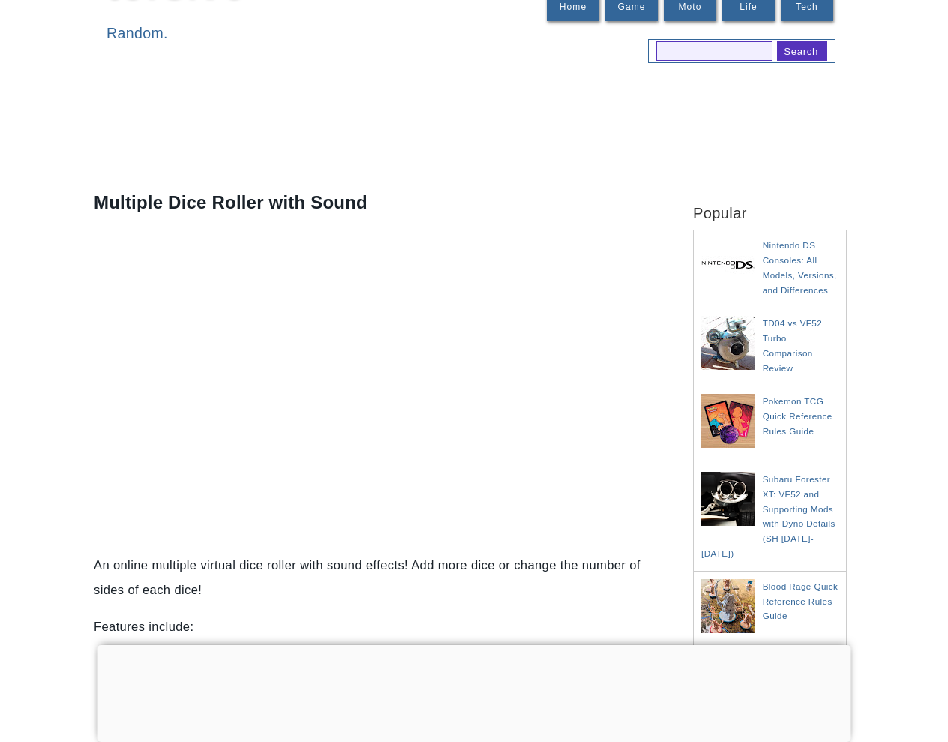
scroll to position [75, 0]
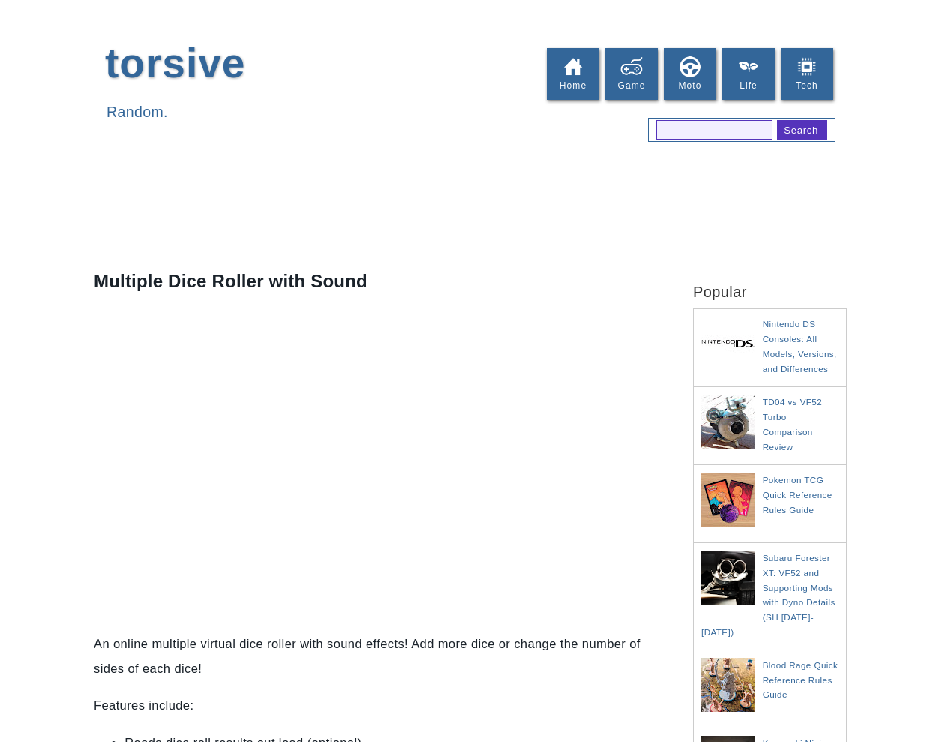
scroll to position [75, 0]
